Goal: Find specific fact: Find specific fact

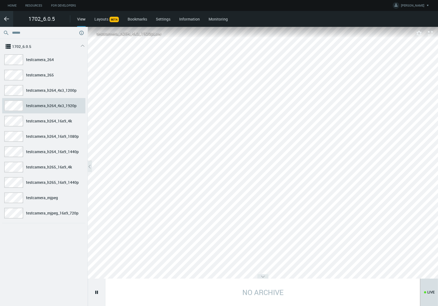
click at [8, 19] on line at bounding box center [6, 19] width 4 height 0
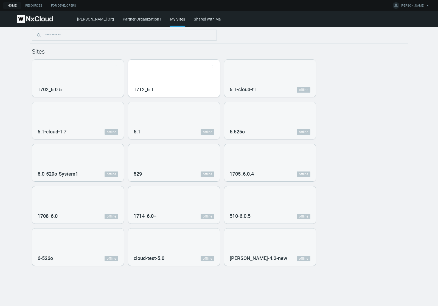
click at [158, 70] on div "1712_6.1" at bounding box center [174, 78] width 92 height 37
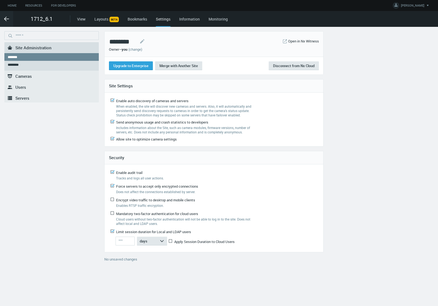
click at [21, 98] on span "Servers" at bounding box center [22, 97] width 14 height 5
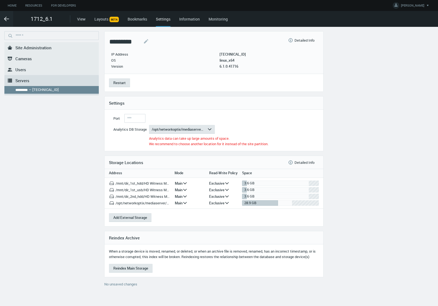
click at [235, 56] on p "[TECHNICAL_ID]" at bounding box center [232, 54] width 26 height 4
copy p "[TECHNICAL_ID]"
